Goal: Information Seeking & Learning: Learn about a topic

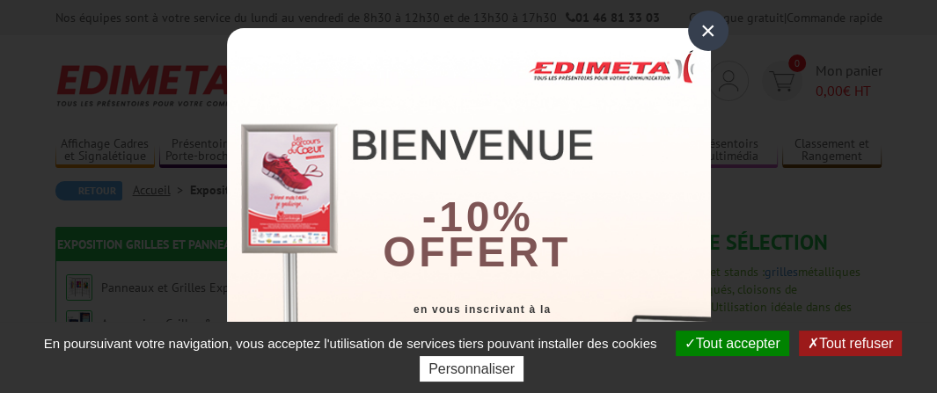
click at [698, 341] on button "Tout accepter" at bounding box center [733, 344] width 114 height 26
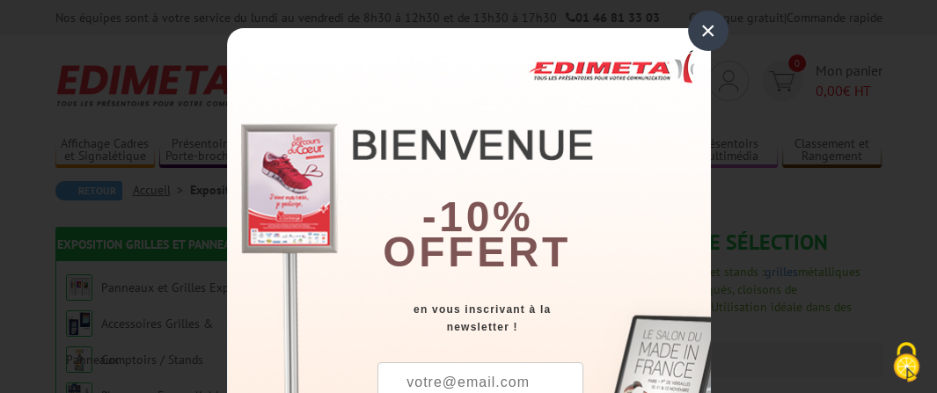
click at [697, 30] on div "×" at bounding box center [708, 31] width 40 height 40
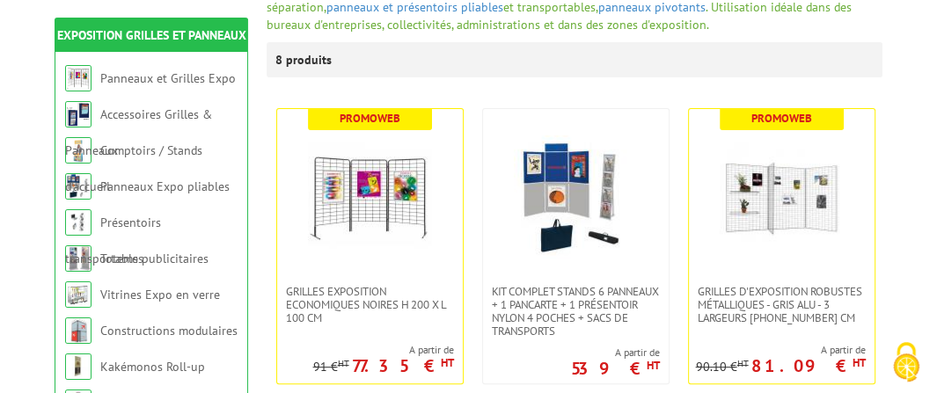
scroll to position [301, 0]
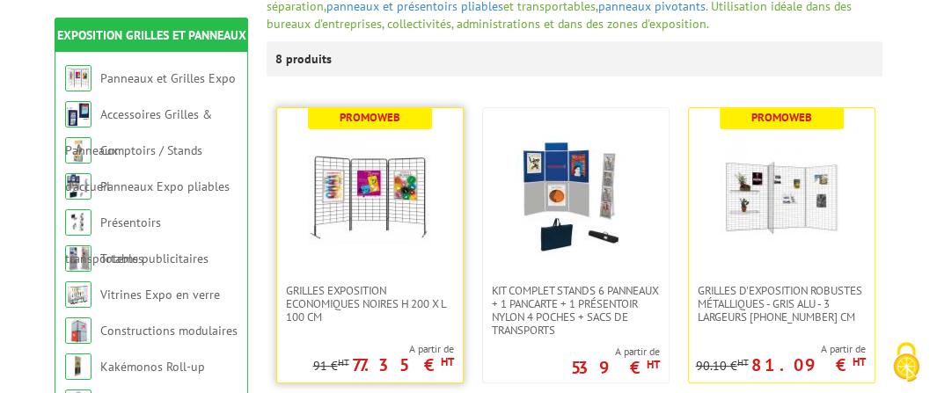
click at [371, 195] on img at bounding box center [369, 196] width 123 height 123
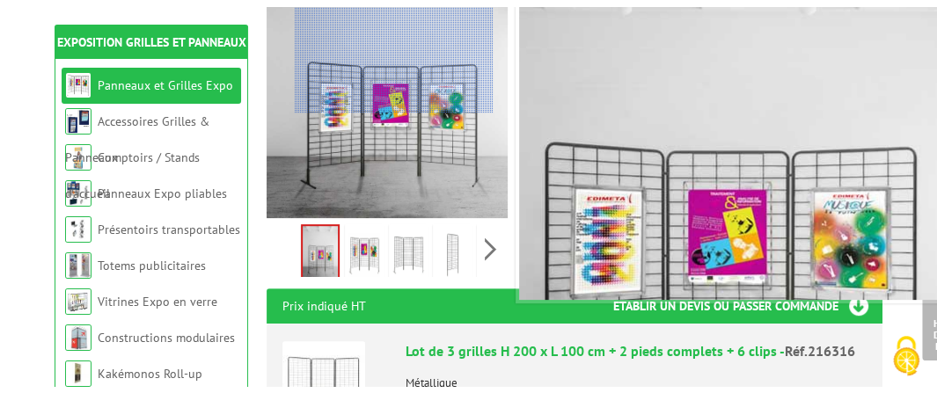
scroll to position [377, 0]
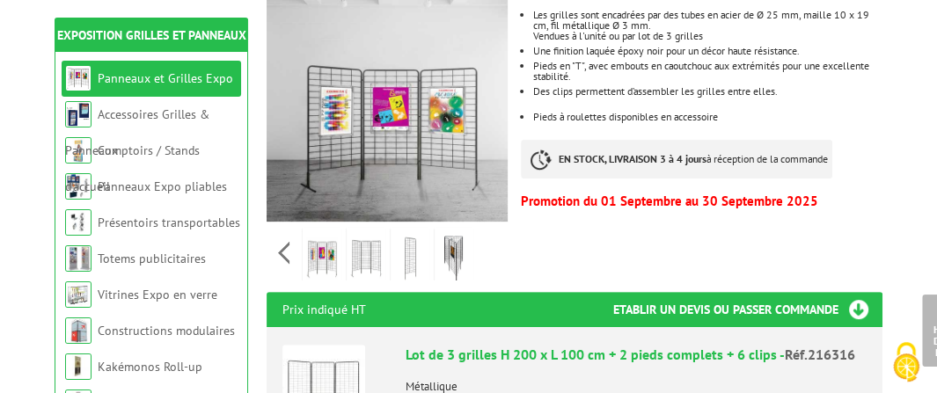
click at [491, 224] on div "Previous Next" at bounding box center [387, 253] width 241 height 62
